Goal: Navigation & Orientation: Find specific page/section

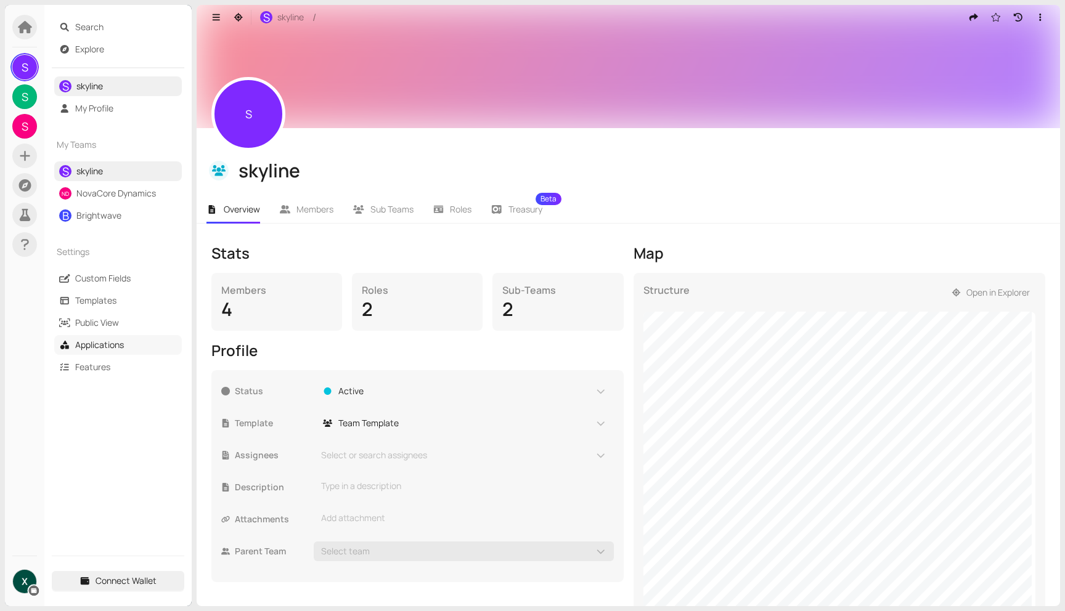
click at [84, 341] on link "Applications" at bounding box center [99, 345] width 49 height 12
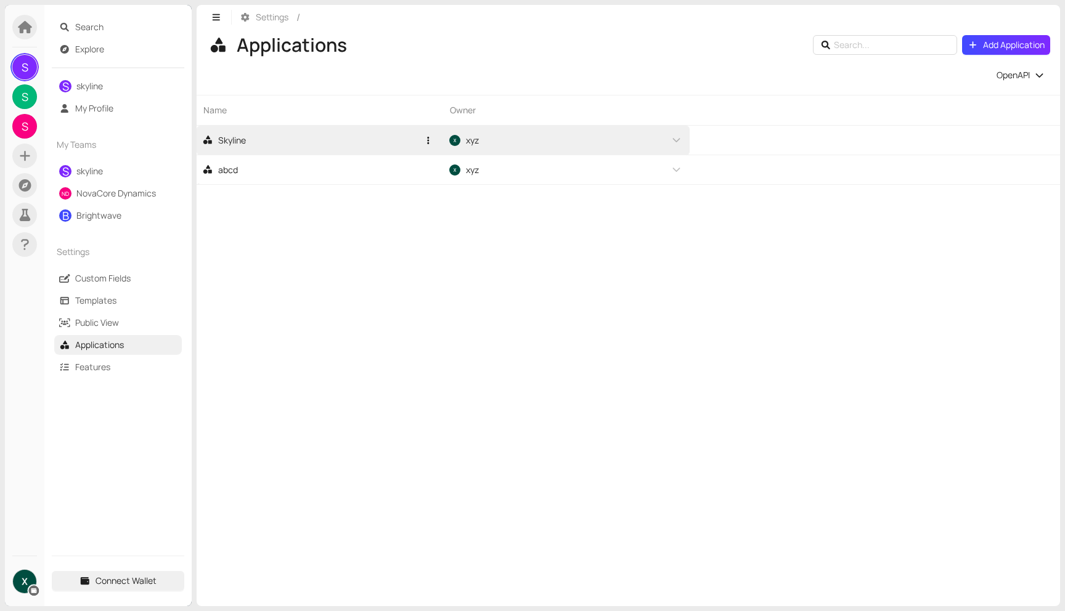
click at [234, 143] on div "Skyline" at bounding box center [224, 141] width 44 height 14
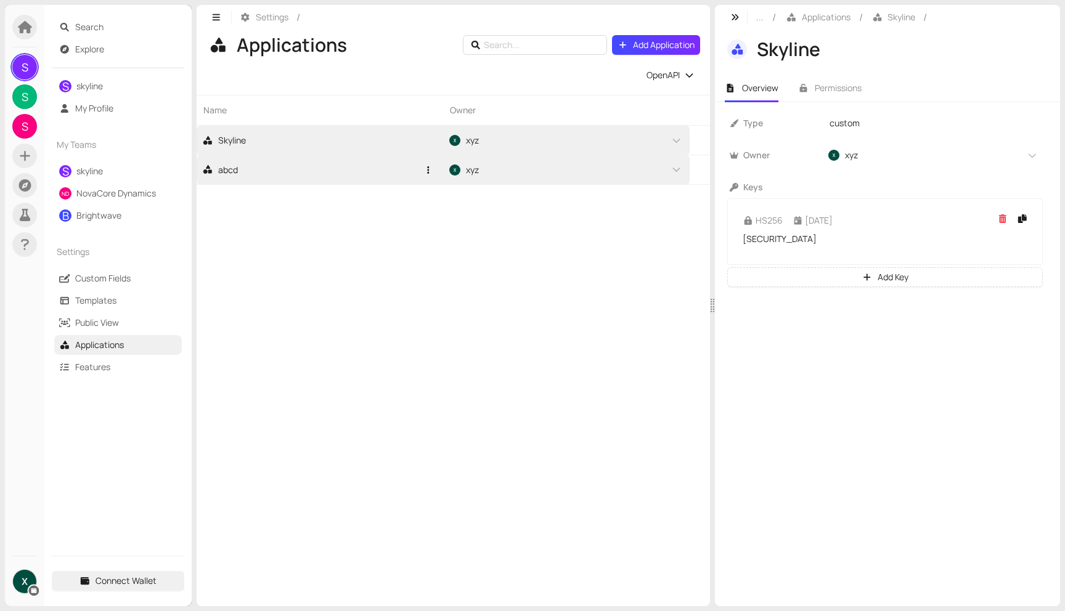
click at [226, 168] on div "abcd" at bounding box center [220, 170] width 36 height 14
click at [219, 142] on div "Skyline" at bounding box center [224, 141] width 44 height 14
click at [224, 176] on div "abcd" at bounding box center [220, 170] width 36 height 14
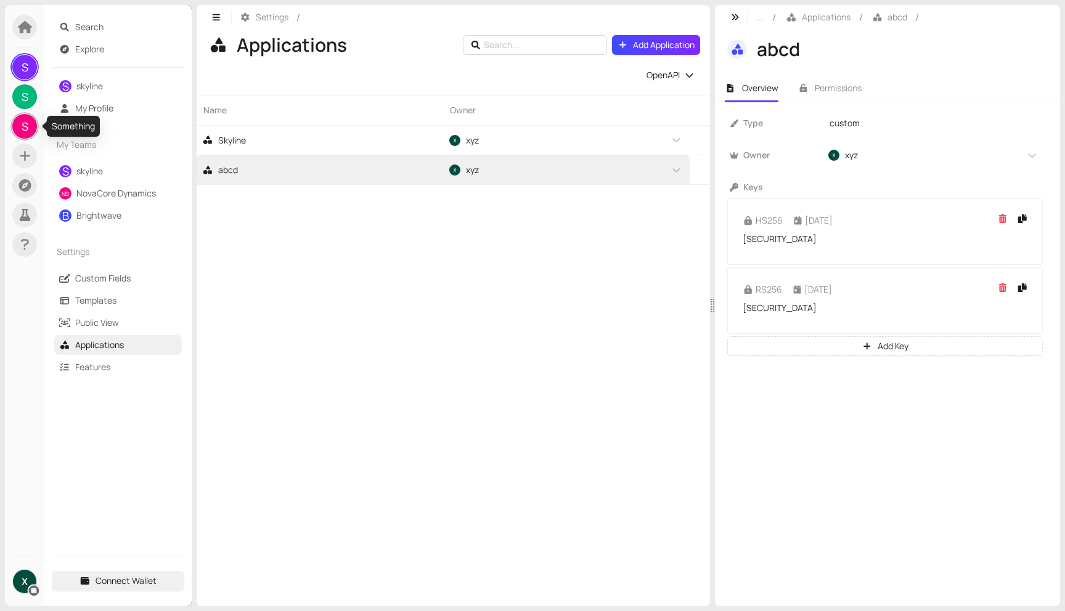
click at [23, 126] on span "S" at bounding box center [25, 126] width 7 height 25
